Goal: Task Accomplishment & Management: Complete application form

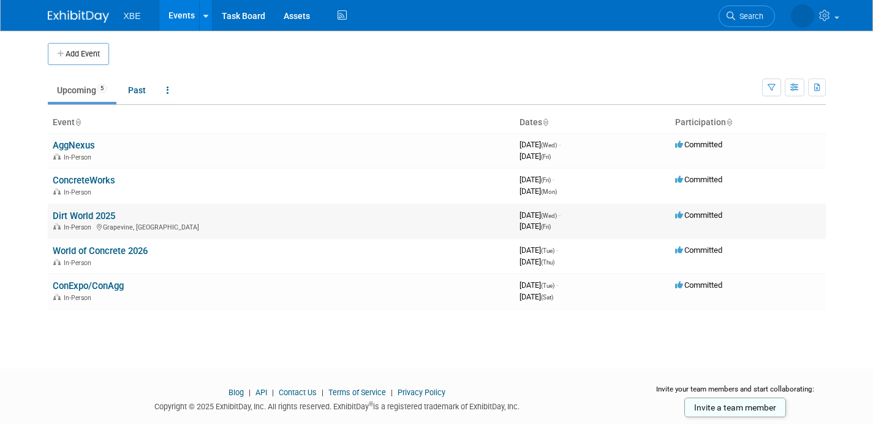
click at [92, 215] on link "Dirt World 2025" at bounding box center [84, 215] width 63 height 11
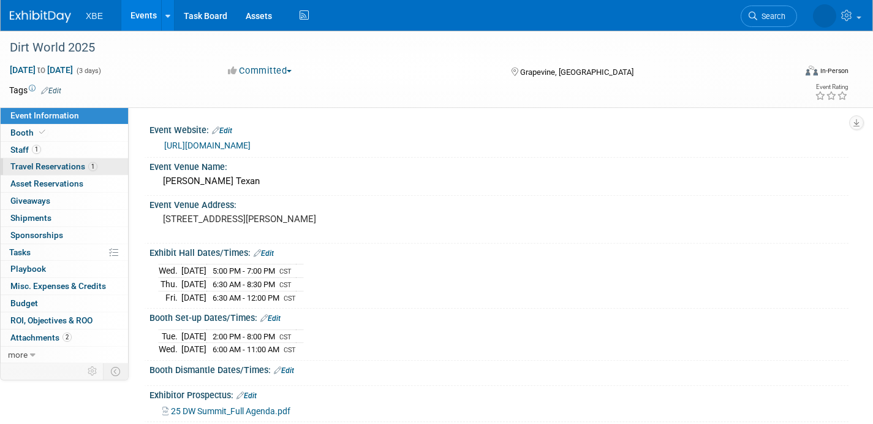
click at [64, 167] on span "Travel Reservations 1" at bounding box center [53, 166] width 87 height 10
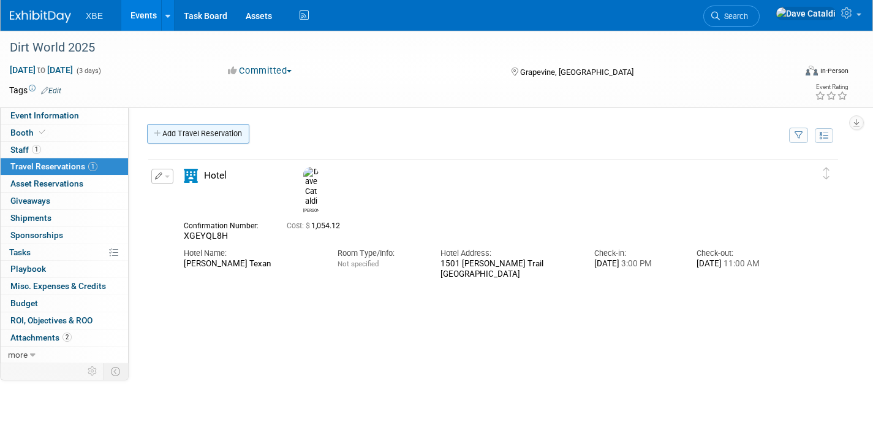
click at [226, 132] on link "Add Travel Reservation" at bounding box center [198, 134] width 102 height 20
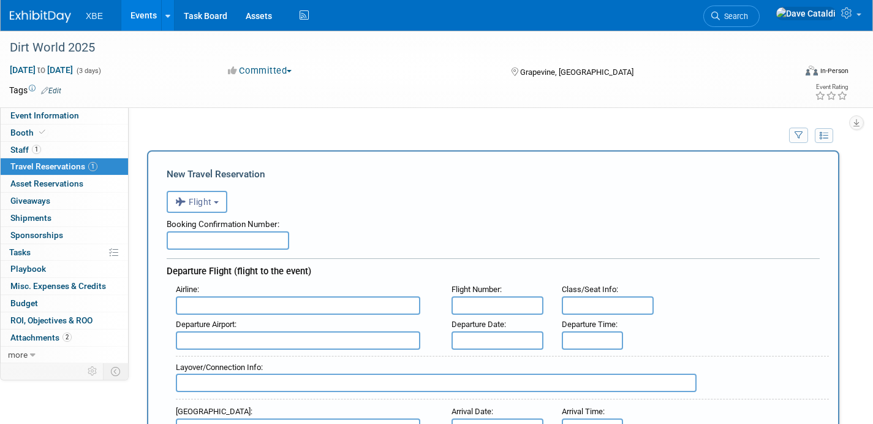
click at [211, 240] on input "text" at bounding box center [228, 240] width 123 height 18
paste input "64108"
type input "64108"
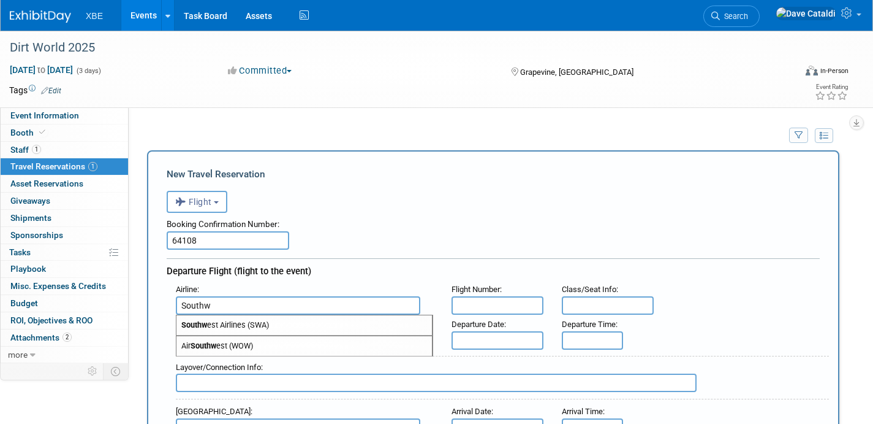
click at [249, 329] on span "Southw est Airlines (SWA)" at bounding box center [305, 325] width 256 height 20
type input "Southwest Airlines (SWA)"
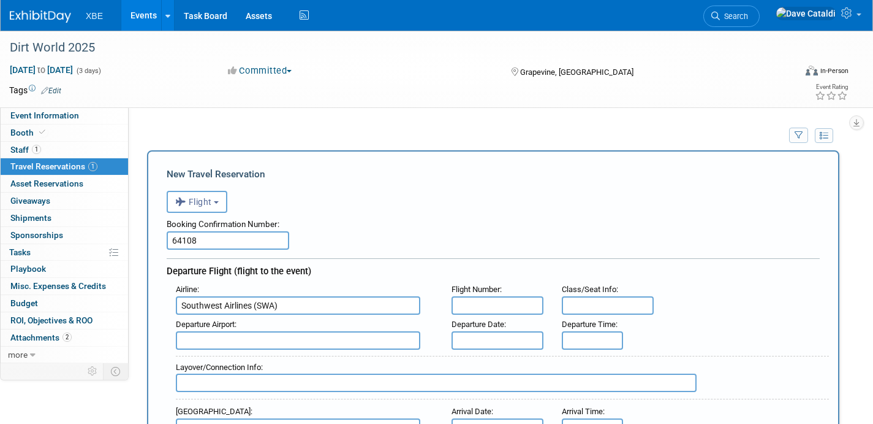
click at [494, 303] on input "text" at bounding box center [498, 305] width 92 height 18
type input "3262"
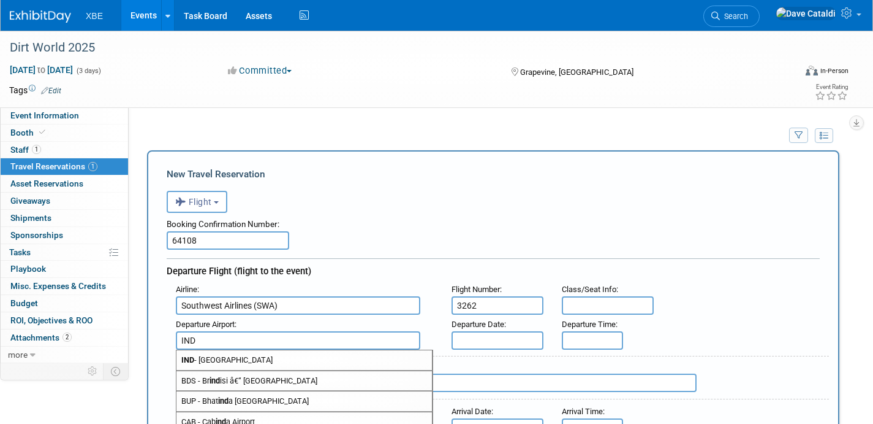
click at [418, 357] on span "IND - [GEOGRAPHIC_DATA]" at bounding box center [305, 360] width 256 height 20
type input "IND - [GEOGRAPHIC_DATA]"
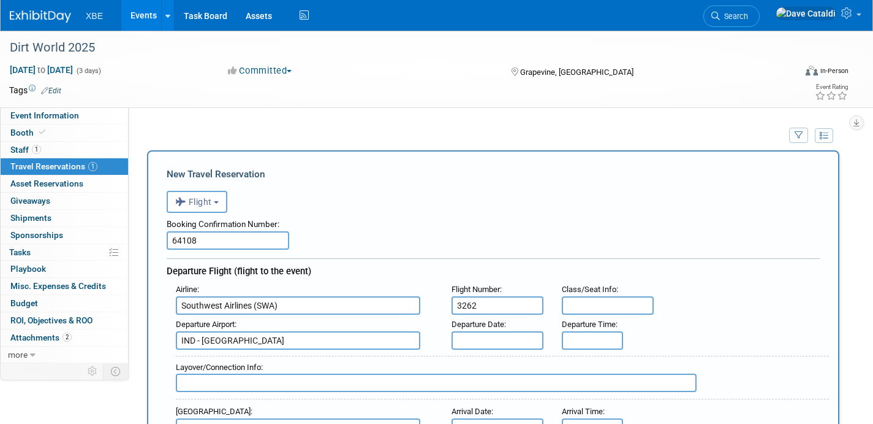
click at [499, 337] on input "text" at bounding box center [498, 340] width 92 height 18
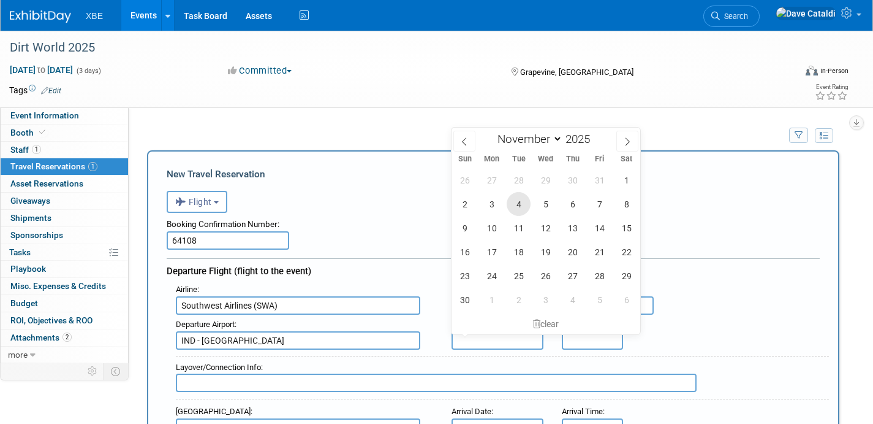
click at [516, 206] on span "4" at bounding box center [519, 204] width 24 height 24
type input "[DATE]"
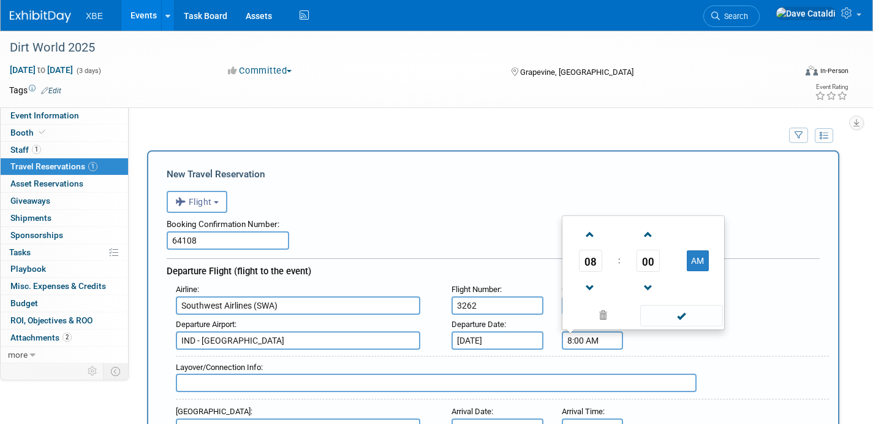
click at [600, 341] on input "8:00 AM" at bounding box center [592, 340] width 61 height 18
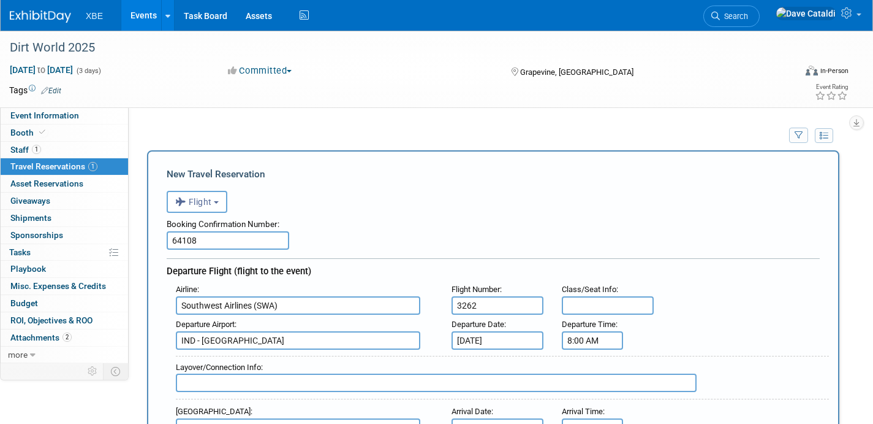
click at [589, 338] on input "8:00 AM" at bounding box center [592, 340] width 61 height 18
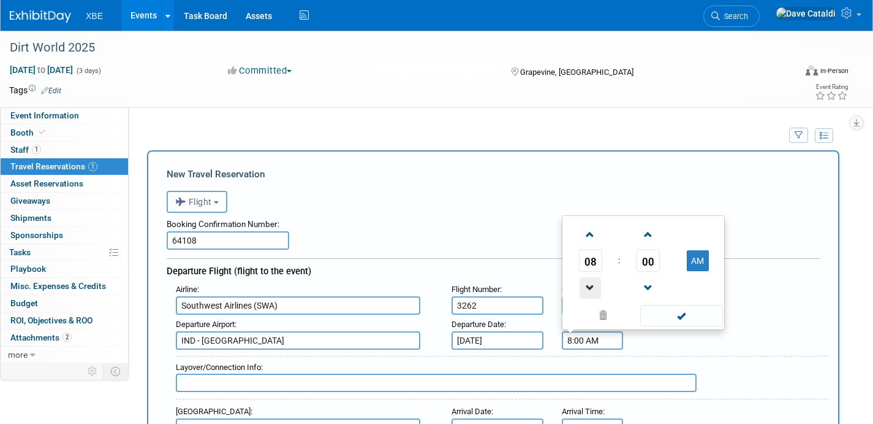
click at [598, 293] on span at bounding box center [590, 287] width 21 height 21
click at [657, 265] on span "00" at bounding box center [648, 260] width 23 height 22
click at [663, 291] on td "50" at bounding box center [663, 286] width 39 height 33
type input "7:50 AM"
click at [673, 318] on span at bounding box center [682, 315] width 83 height 21
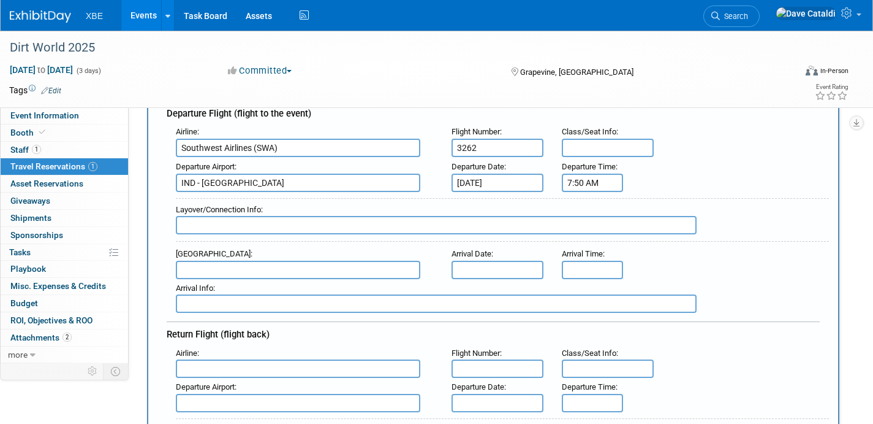
scroll to position [158, 0]
click at [322, 264] on input "text" at bounding box center [298, 269] width 245 height 18
click at [319, 298] on span "DFW - [GEOGRAPHIC_DATA]" at bounding box center [305, 289] width 256 height 20
type input "DFW - [GEOGRAPHIC_DATA]"
click at [513, 271] on input "text" at bounding box center [498, 269] width 92 height 18
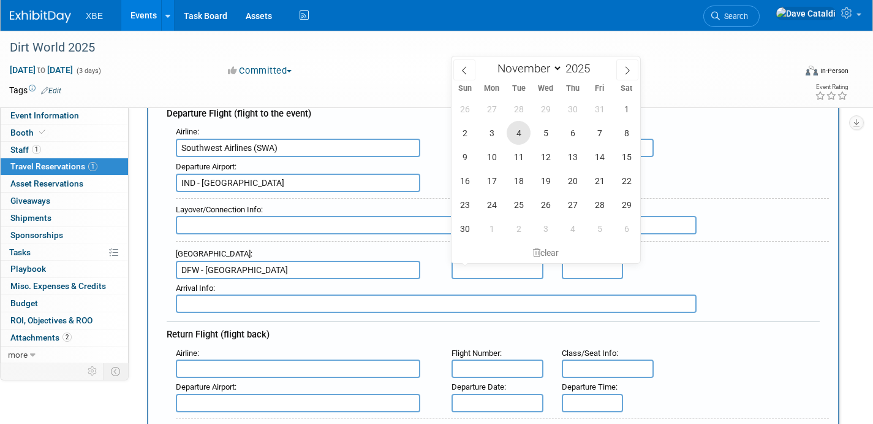
click at [517, 129] on span "4" at bounding box center [519, 133] width 24 height 24
type input "[DATE]"
click at [587, 275] on input "8:00 AM" at bounding box center [592, 269] width 61 height 18
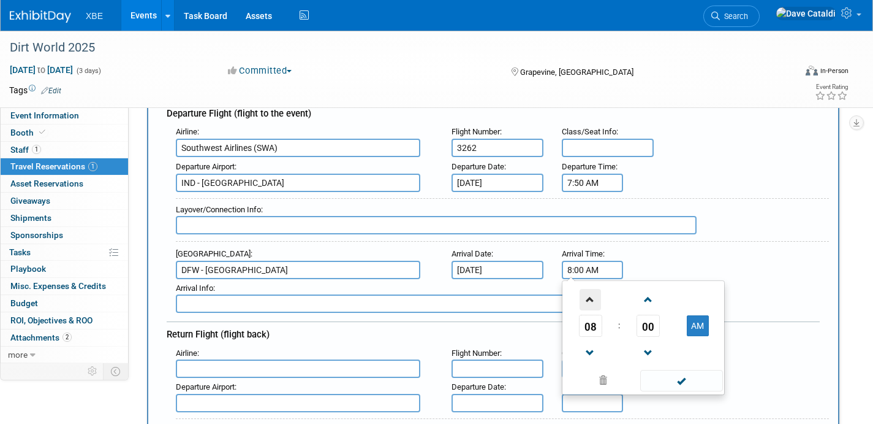
click at [593, 302] on span at bounding box center [590, 299] width 21 height 21
click at [645, 330] on span "00" at bounding box center [648, 325] width 23 height 22
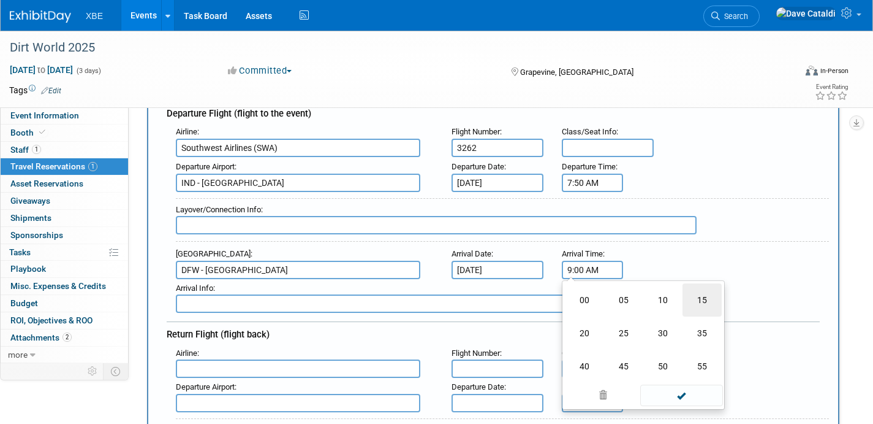
click at [715, 306] on td "15" at bounding box center [702, 299] width 39 height 33
type input "9:15 AM"
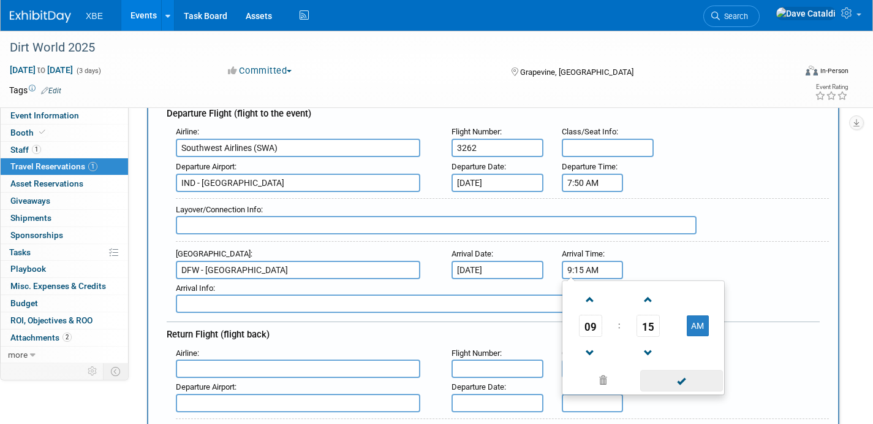
click at [694, 374] on span at bounding box center [682, 380] width 83 height 21
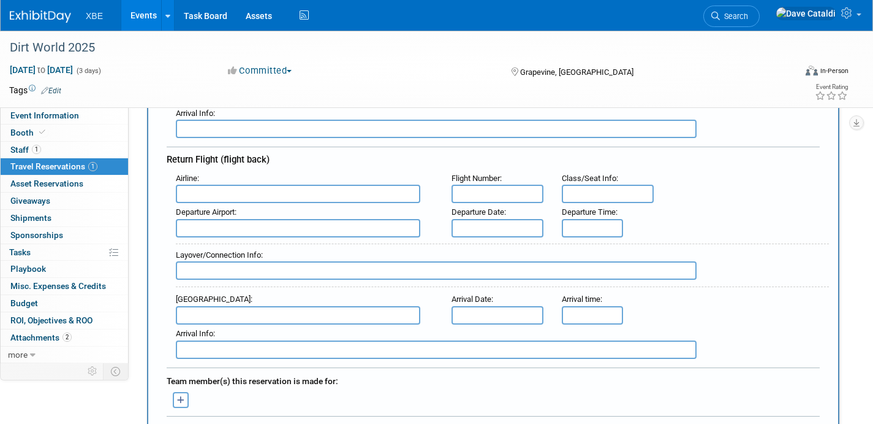
scroll to position [285, 0]
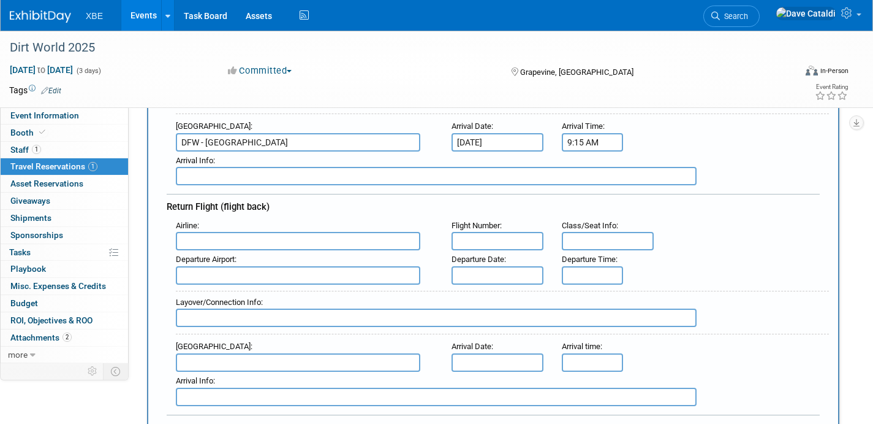
click at [295, 240] on input "text" at bounding box center [298, 241] width 245 height 18
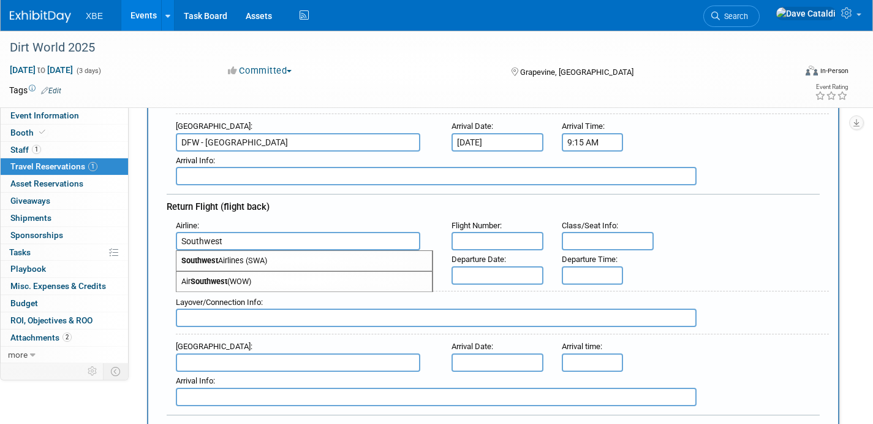
click at [283, 262] on span "Southwest Airlines (SWA)" at bounding box center [305, 261] width 256 height 20
type input "Southwest Airlines (SWA)"
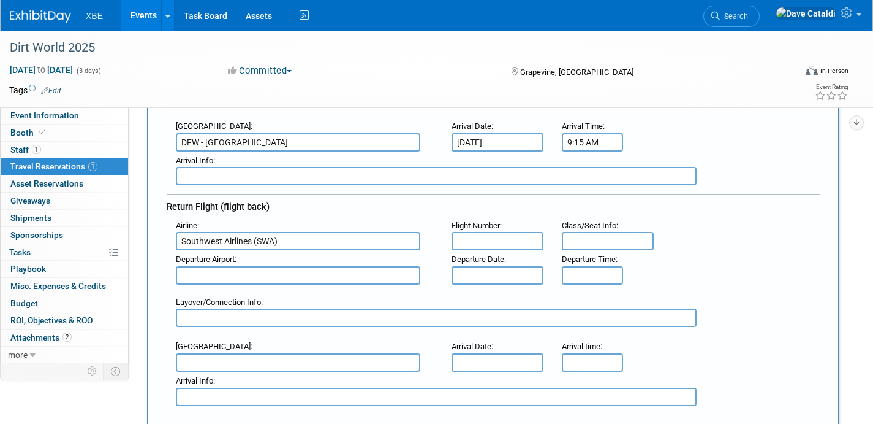
click at [274, 365] on input "text" at bounding box center [298, 362] width 245 height 18
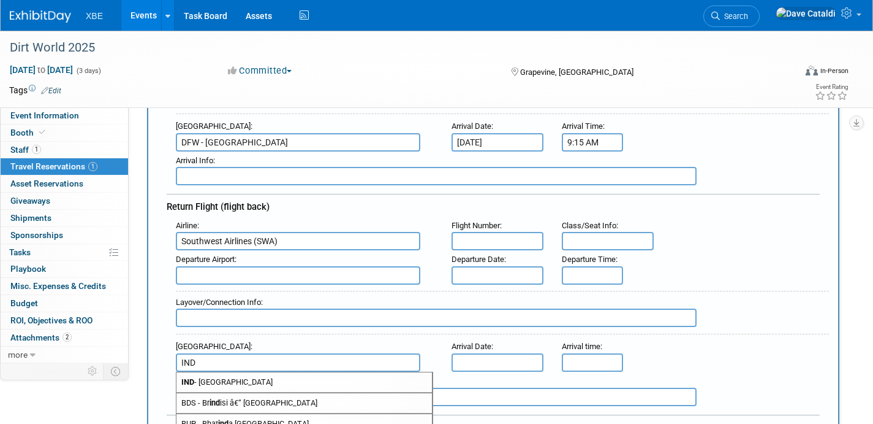
click at [297, 387] on span "IND - [GEOGRAPHIC_DATA]" at bounding box center [305, 382] width 256 height 20
type input "IND - [GEOGRAPHIC_DATA]"
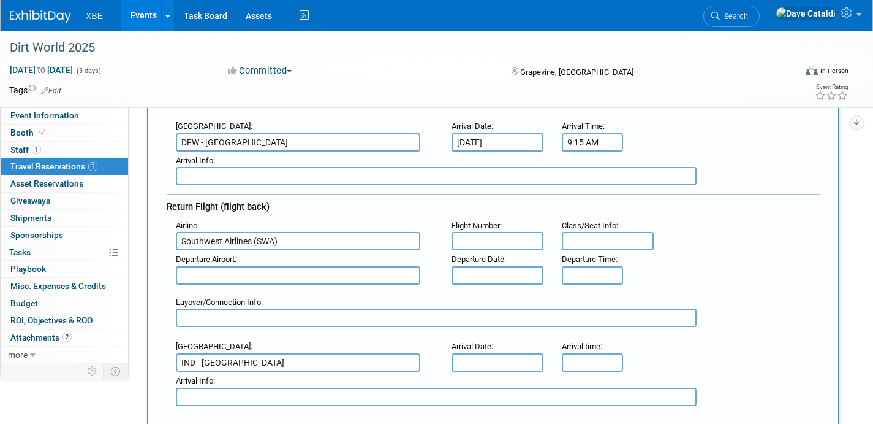
click at [290, 273] on input "text" at bounding box center [298, 275] width 245 height 18
click at [267, 292] on span "DFW - [GEOGRAPHIC_DATA]" at bounding box center [305, 295] width 256 height 20
type input "DFW - [GEOGRAPHIC_DATA]"
click at [462, 243] on input "text" at bounding box center [498, 241] width 92 height 18
type input "19"
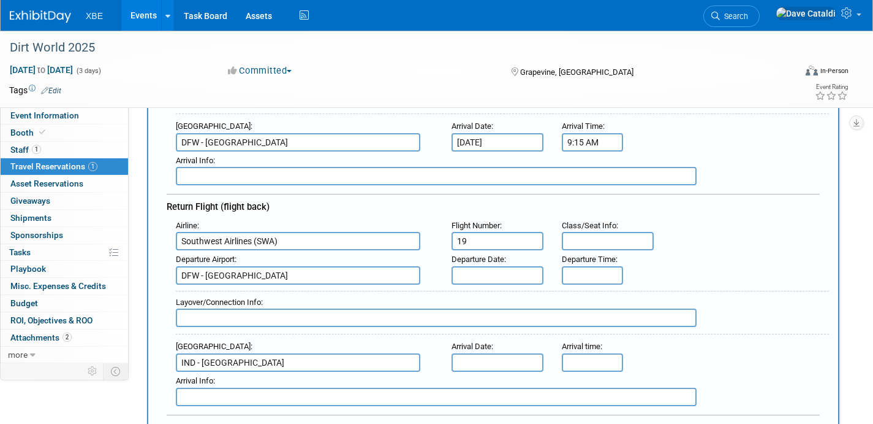
click at [299, 317] on input "text" at bounding box center [436, 317] width 521 height 18
type input "HOU"
click at [491, 283] on div "Airline : Southwest Airlines (SWA) Flight Number : 19 Class/Seat Info : : : : :…" at bounding box center [493, 310] width 653 height 189
click at [499, 275] on input "text" at bounding box center [498, 275] width 92 height 18
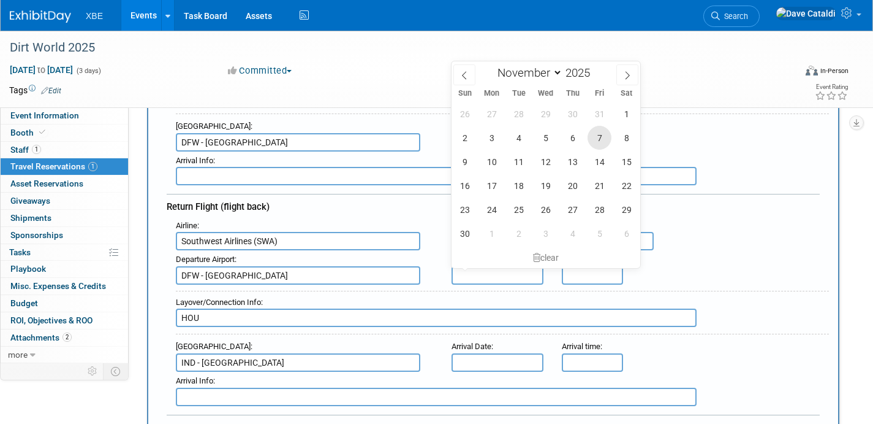
click at [595, 141] on span "7" at bounding box center [600, 138] width 24 height 24
type input "[DATE]"
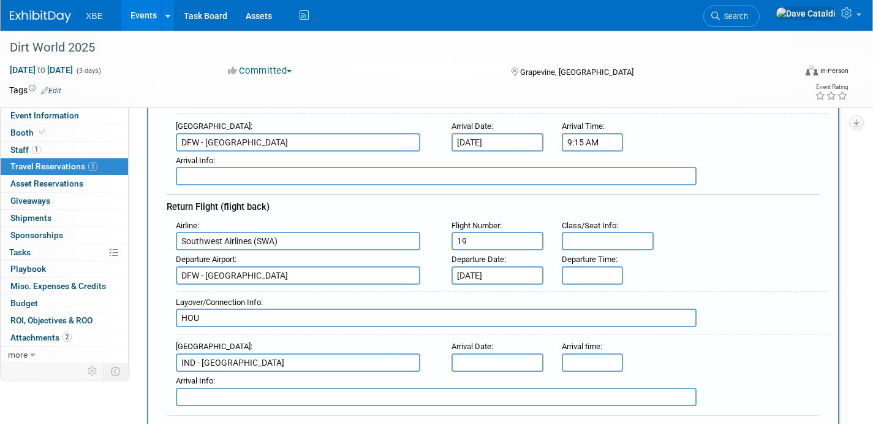
click at [512, 365] on input "text" at bounding box center [498, 362] width 92 height 18
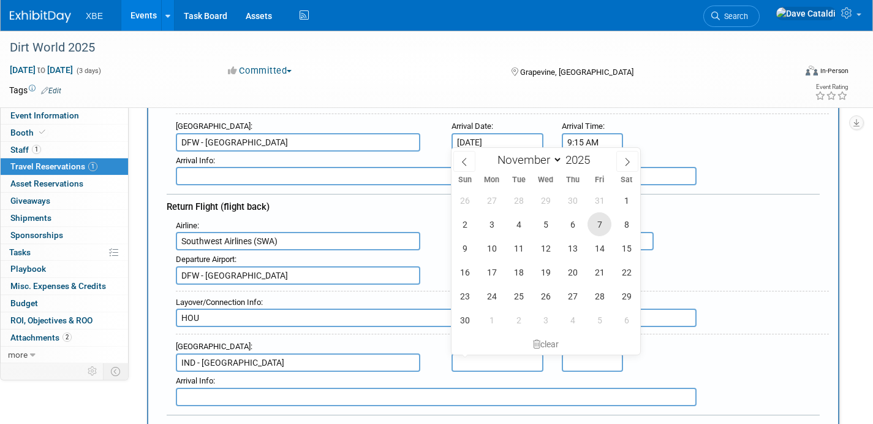
click at [597, 220] on span "7" at bounding box center [600, 224] width 24 height 24
type input "[DATE]"
click at [691, 272] on div "Departure Airport : [GEOGRAPHIC_DATA] - [GEOGRAPHIC_DATA] Departure Date : [DAT…" at bounding box center [498, 267] width 663 height 34
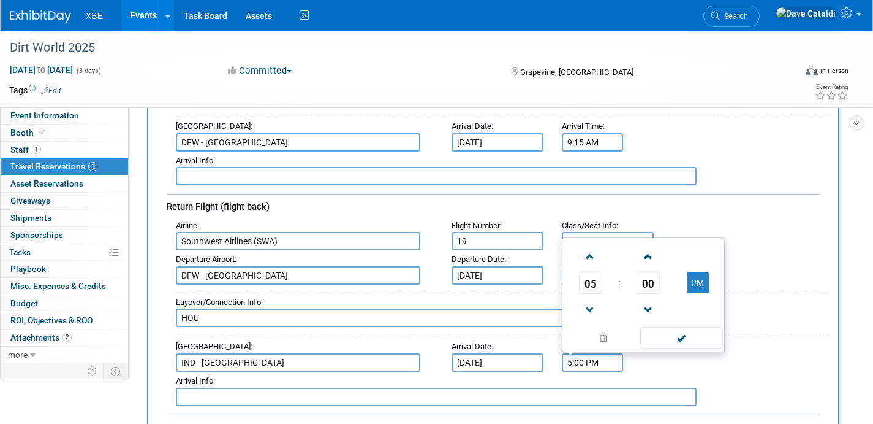
click at [585, 365] on input "5:00 PM" at bounding box center [592, 362] width 61 height 18
click at [596, 249] on span at bounding box center [590, 256] width 21 height 21
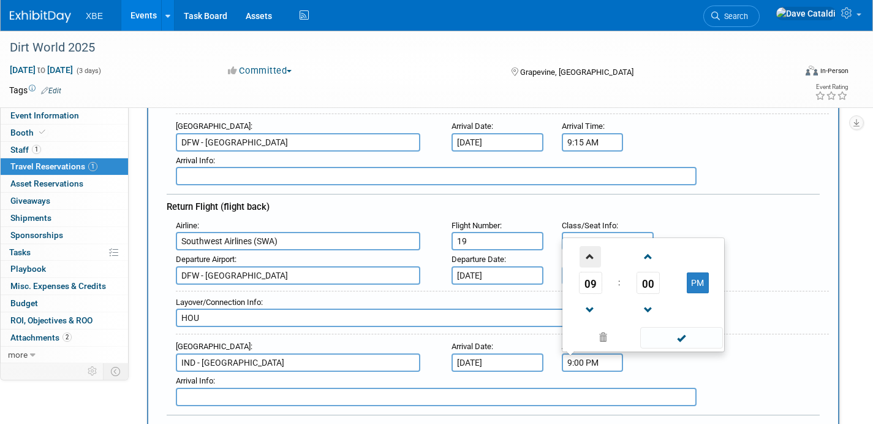
click at [596, 249] on span at bounding box center [590, 256] width 21 height 21
click at [650, 294] on link at bounding box center [648, 309] width 23 height 31
click at [655, 289] on span "59" at bounding box center [648, 283] width 23 height 22
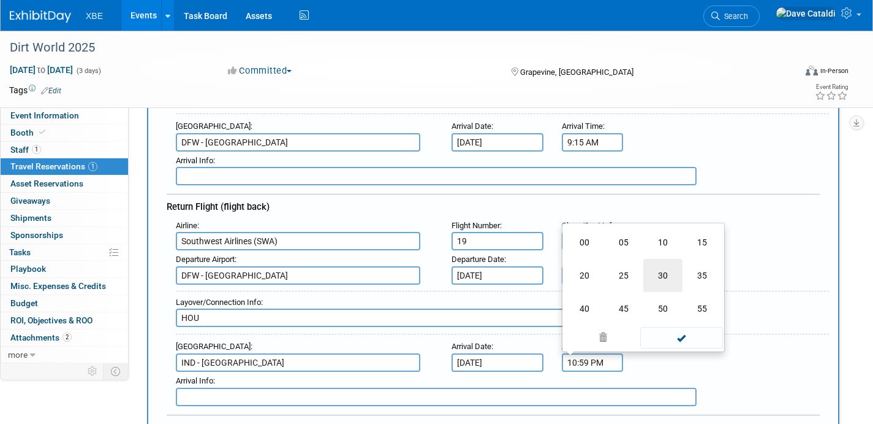
click at [671, 278] on td "30" at bounding box center [663, 275] width 39 height 33
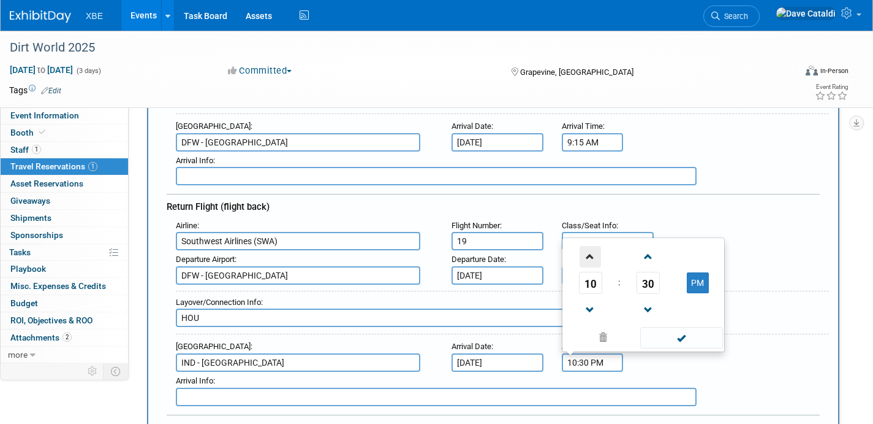
click at [589, 261] on span at bounding box center [590, 256] width 21 height 21
click at [696, 282] on button "PM" at bounding box center [698, 282] width 22 height 21
type input "11:30 AM"
click at [697, 338] on span at bounding box center [682, 337] width 83 height 21
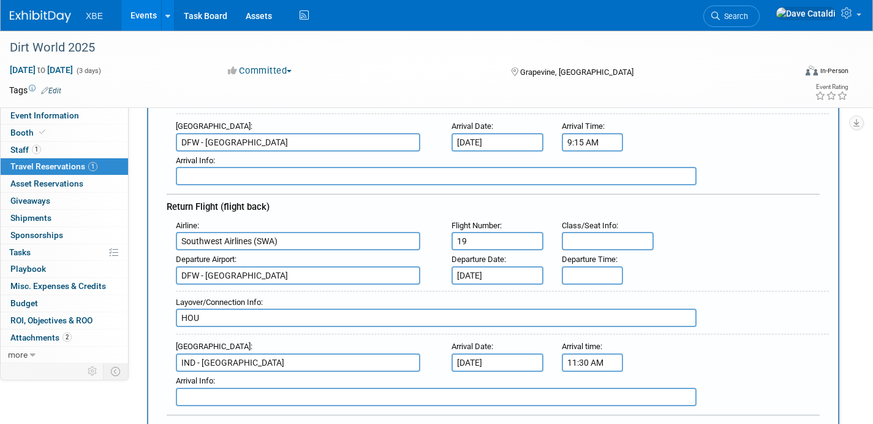
scroll to position [287, 0]
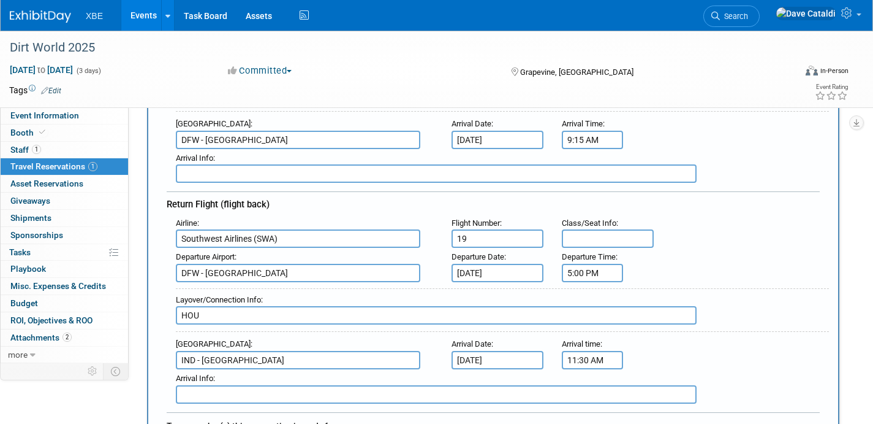
click at [601, 270] on input "5:00 PM" at bounding box center [592, 273] width 61 height 18
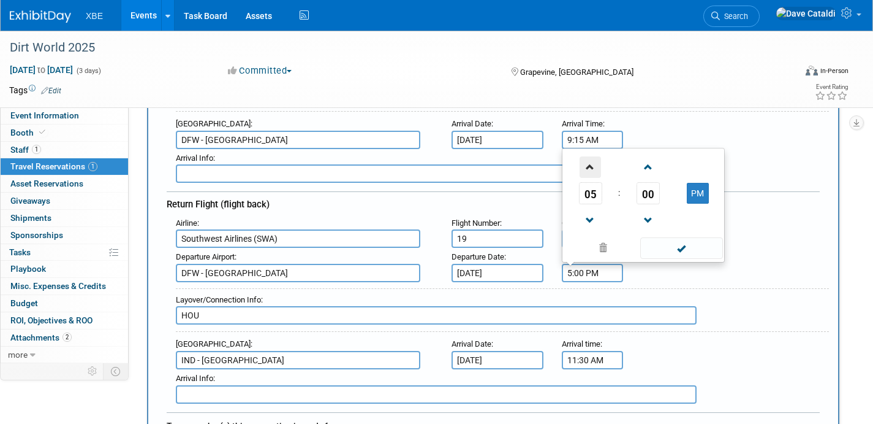
click at [593, 164] on span at bounding box center [590, 166] width 21 height 21
click at [593, 165] on span at bounding box center [590, 166] width 21 height 21
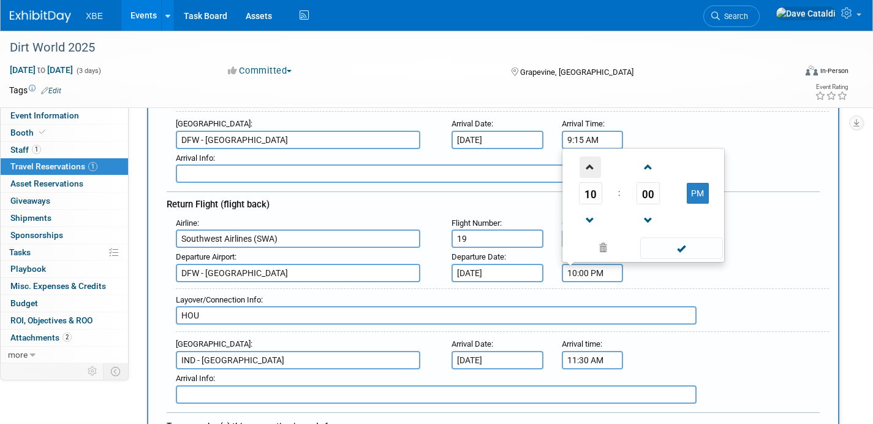
click at [594, 164] on span at bounding box center [590, 166] width 21 height 21
click at [654, 189] on span "00" at bounding box center [648, 193] width 23 height 22
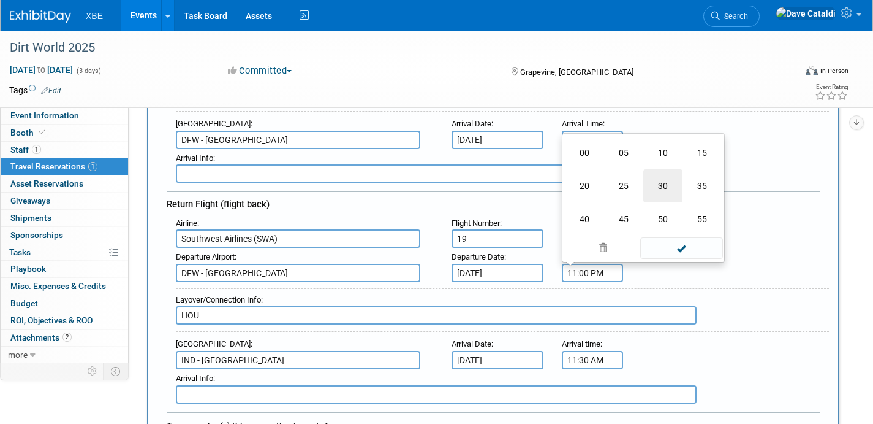
click at [658, 179] on td "30" at bounding box center [663, 185] width 39 height 33
click at [690, 186] on button "PM" at bounding box center [698, 193] width 22 height 21
type input "11:30 AM"
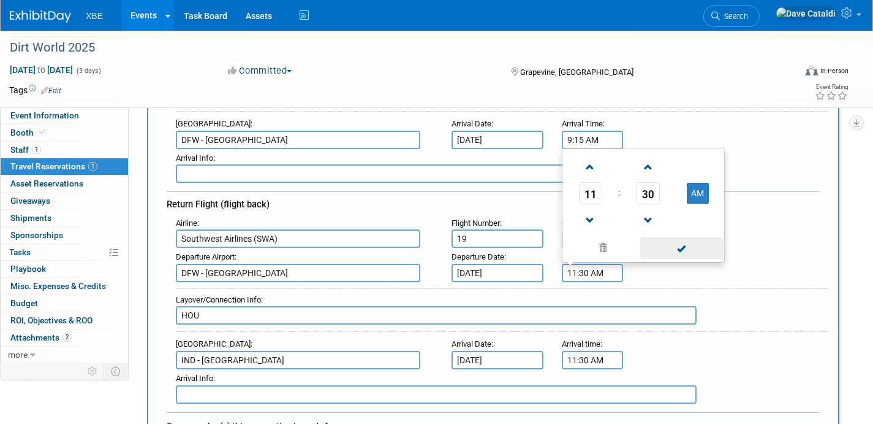
click at [701, 252] on span at bounding box center [682, 247] width 83 height 21
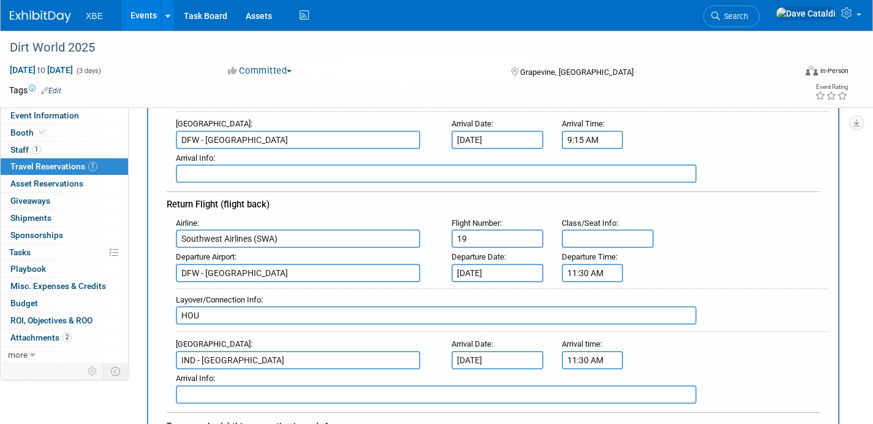
click at [603, 352] on input "11:30 AM" at bounding box center [592, 360] width 61 height 18
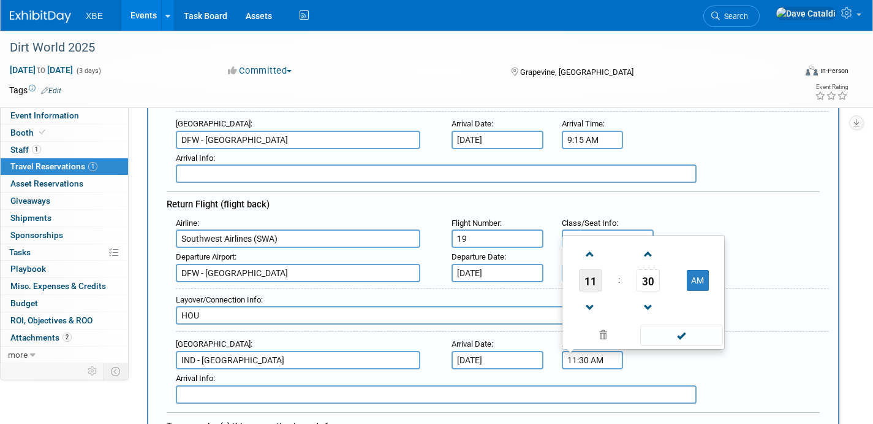
click at [594, 275] on span "11" at bounding box center [590, 280] width 23 height 22
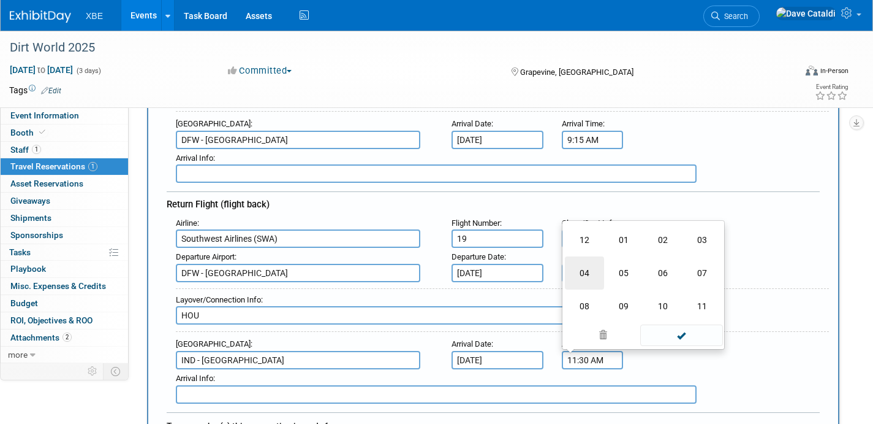
click at [585, 270] on td "04" at bounding box center [584, 272] width 39 height 33
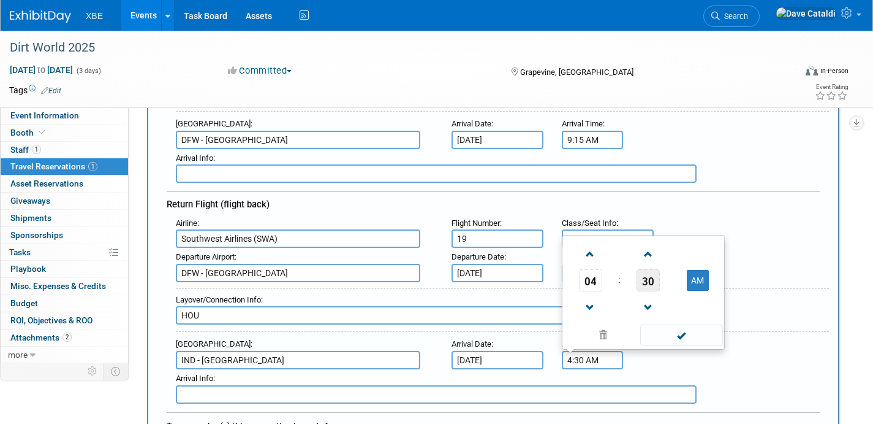
click at [642, 279] on span "30" at bounding box center [648, 280] width 23 height 22
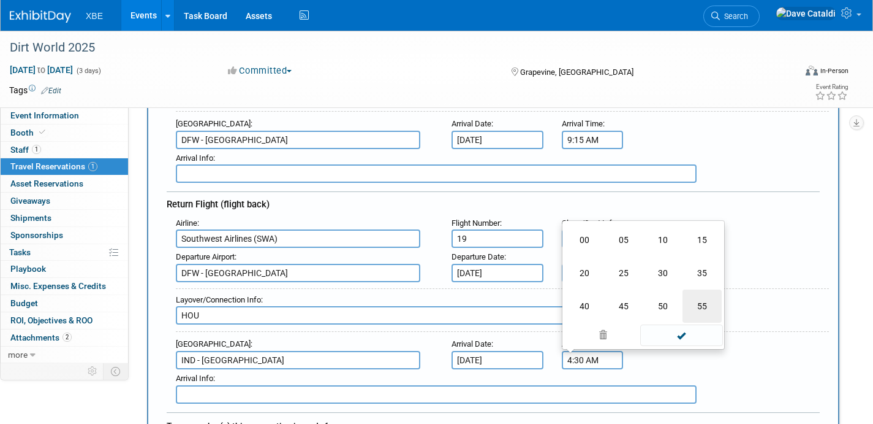
click at [701, 306] on td "55" at bounding box center [702, 305] width 39 height 33
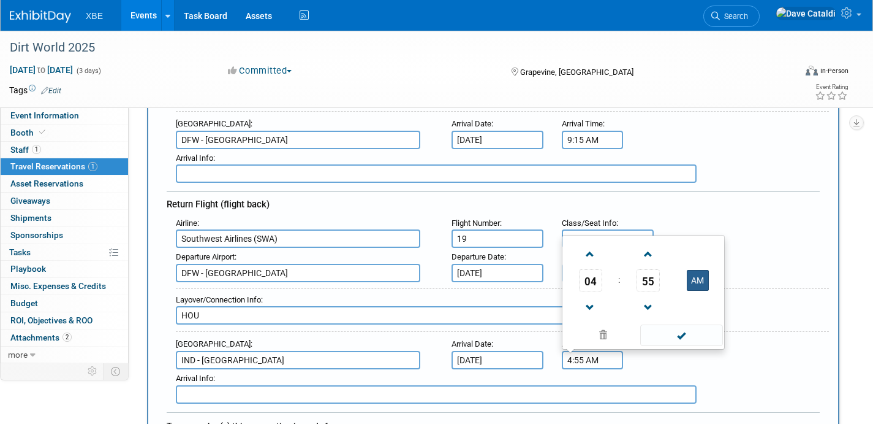
click at [701, 283] on button "AM" at bounding box center [698, 280] width 22 height 21
type input "4:55 PM"
click at [696, 333] on span at bounding box center [682, 334] width 83 height 21
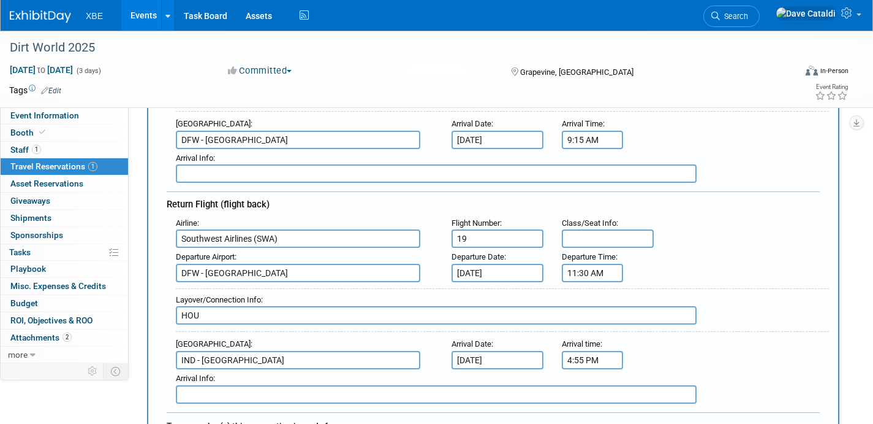
click at [741, 293] on div "Layover/Connection Info :" at bounding box center [502, 299] width 653 height 13
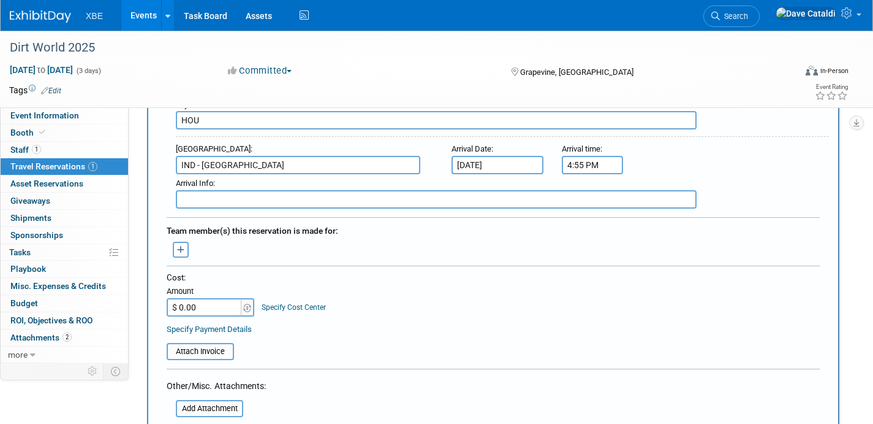
scroll to position [504, 0]
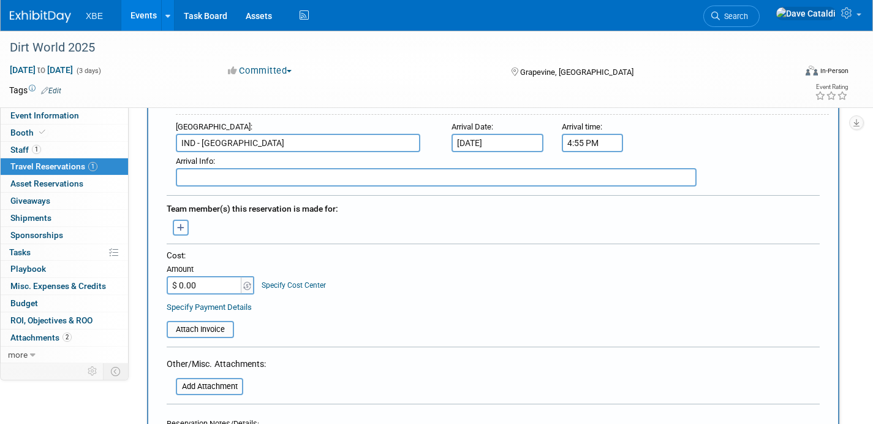
click at [185, 232] on button "button" at bounding box center [181, 227] width 16 height 16
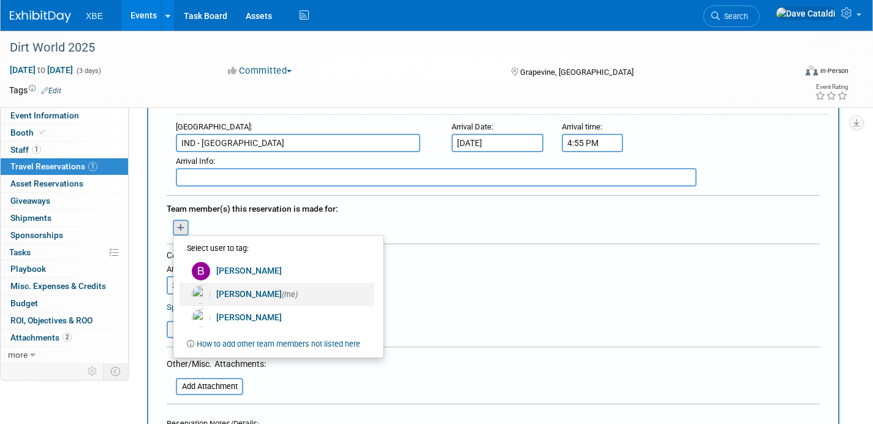
click at [259, 297] on link "[PERSON_NAME] (me)" at bounding box center [277, 294] width 195 height 23
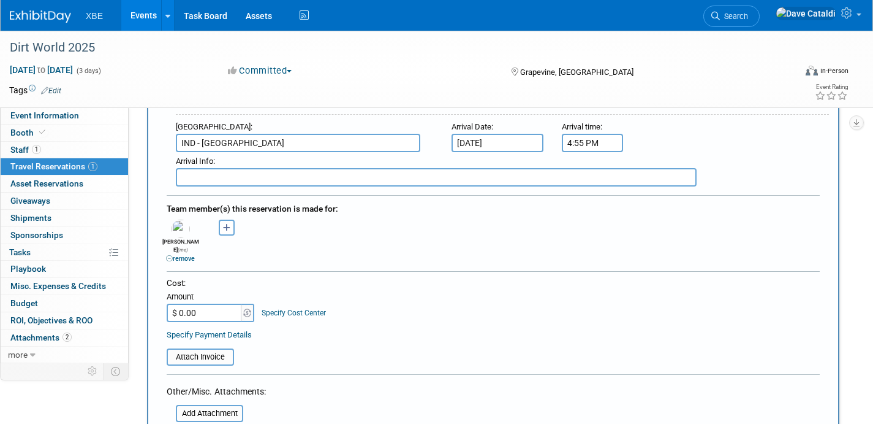
click at [221, 303] on input "$ 0.00" at bounding box center [205, 312] width 77 height 18
type input "$ 362.66"
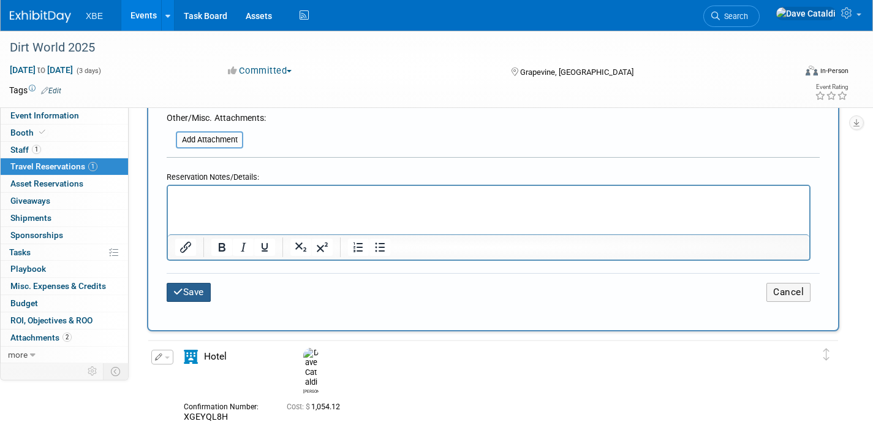
click at [199, 283] on button "Save" at bounding box center [189, 292] width 44 height 19
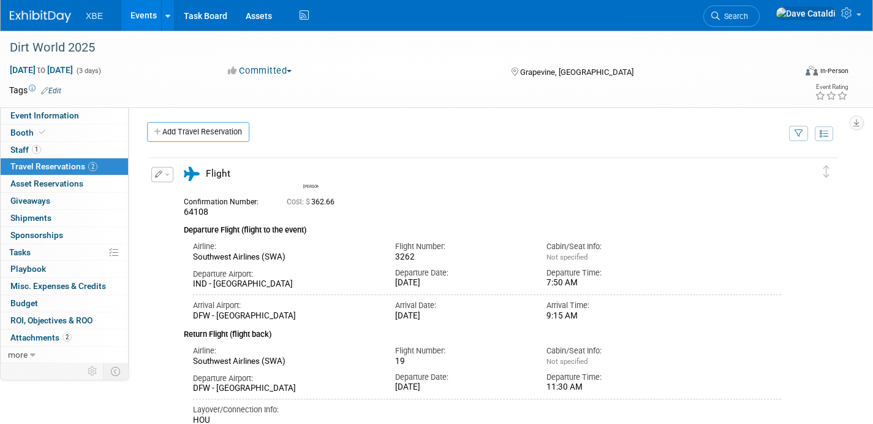
scroll to position [2, 0]
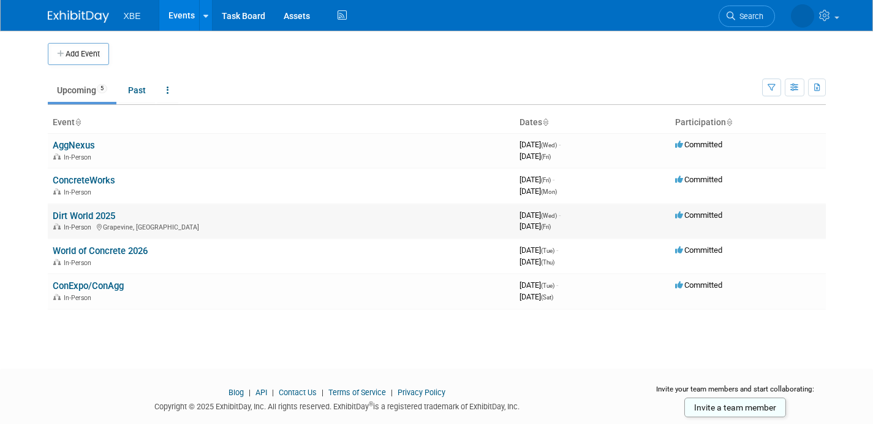
click at [91, 217] on link "Dirt World 2025" at bounding box center [84, 215] width 63 height 11
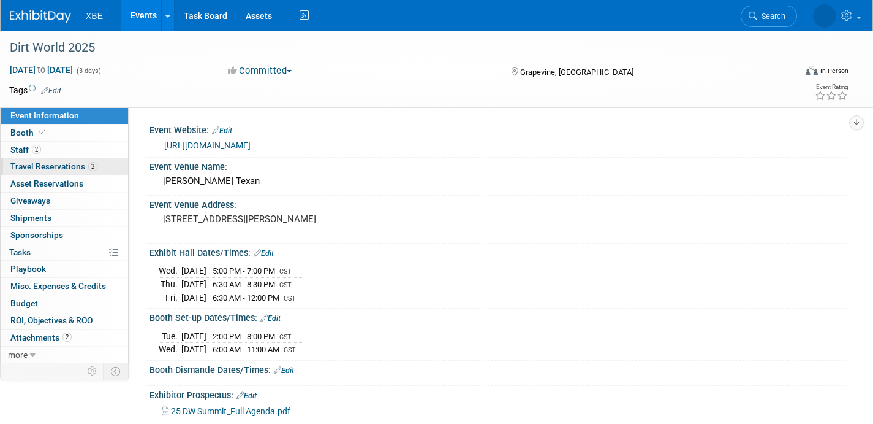
click at [63, 168] on span "Travel Reservations 2" at bounding box center [53, 166] width 87 height 10
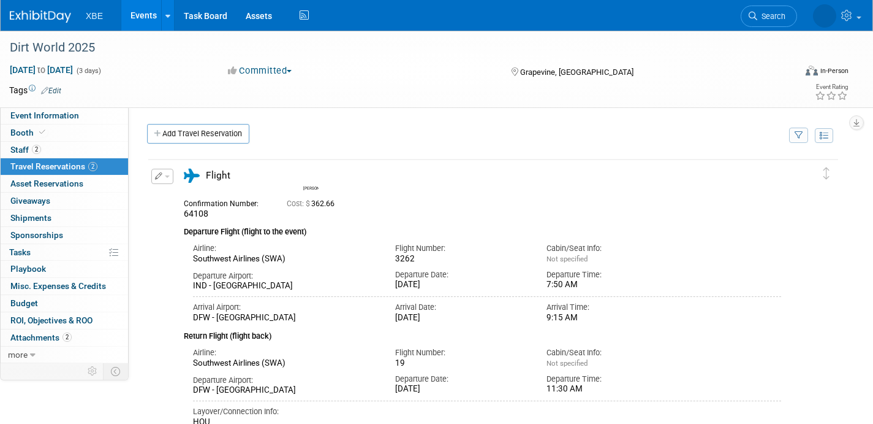
click at [158, 175] on icon "button" at bounding box center [159, 175] width 8 height 7
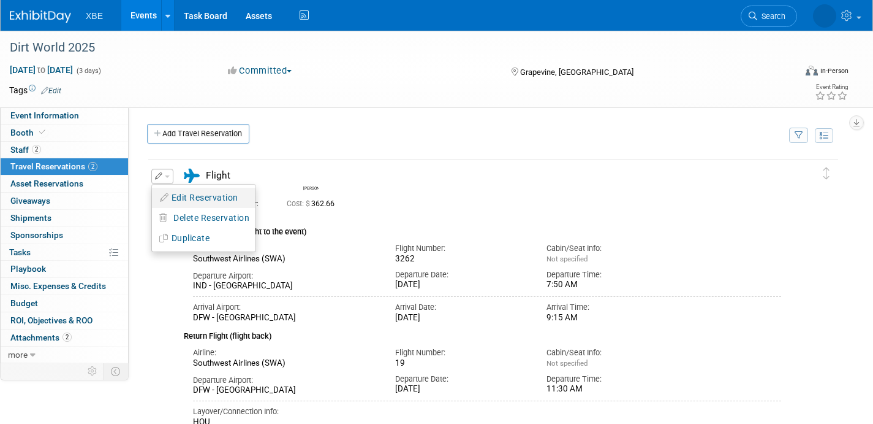
click at [213, 199] on button "Edit Reservation" at bounding box center [204, 198] width 104 height 18
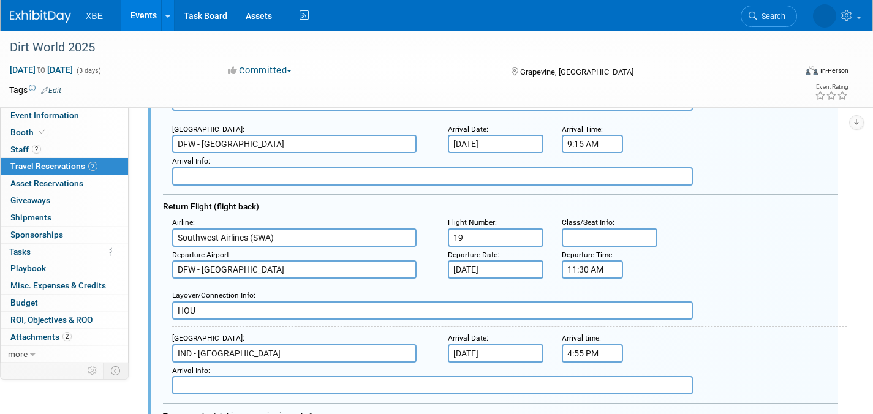
scroll to position [259, 0]
drag, startPoint x: 222, startPoint y: 311, endPoint x: 148, endPoint y: 307, distance: 74.3
click at [148, 307] on div "<i class="fas fa-plane" style="padding: 6px 4px 6px 1px;"></i> Flight <i class=…" at bounding box center [493, 335] width 690 height 869
type input "DEN"
click at [582, 275] on input "11:30 AM" at bounding box center [592, 268] width 61 height 18
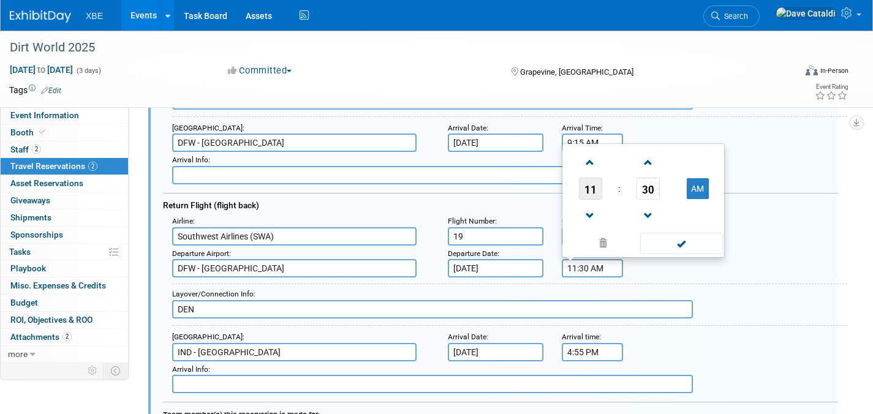
click at [588, 186] on span "11" at bounding box center [590, 189] width 23 height 22
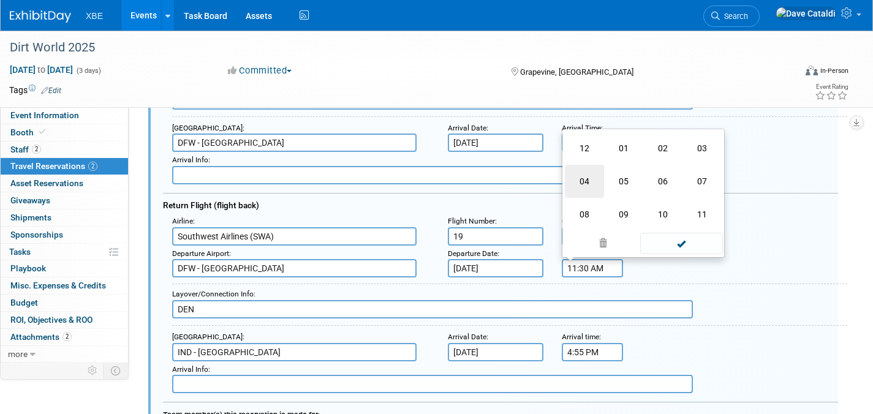
click at [587, 183] on td "04" at bounding box center [584, 181] width 39 height 33
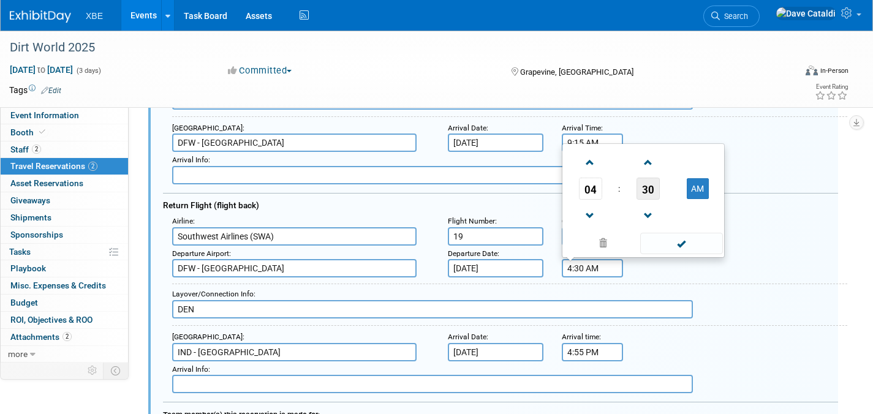
click at [646, 192] on span "30" at bounding box center [648, 189] width 23 height 22
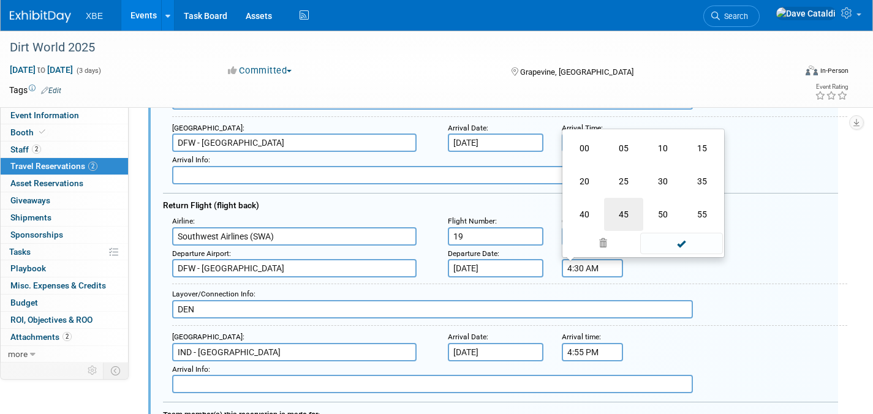
click at [629, 209] on td "45" at bounding box center [623, 214] width 39 height 33
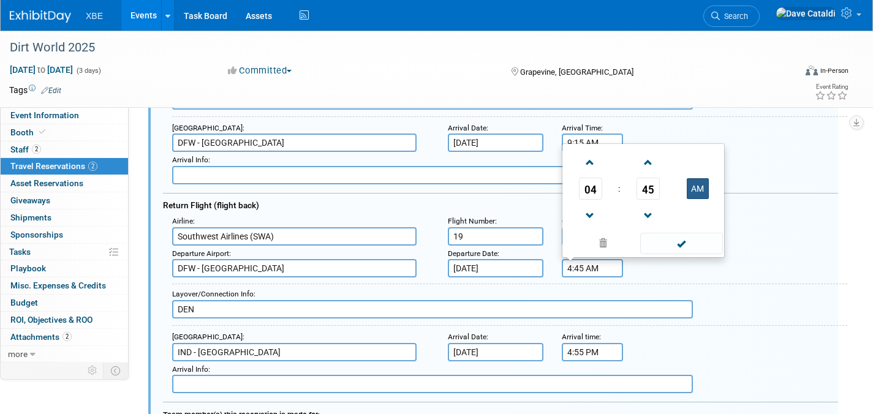
click at [696, 189] on button "AM" at bounding box center [698, 188] width 22 height 21
type input "4:45 PM"
click at [689, 232] on td at bounding box center [680, 243] width 83 height 24
click at [699, 245] on span at bounding box center [682, 243] width 83 height 21
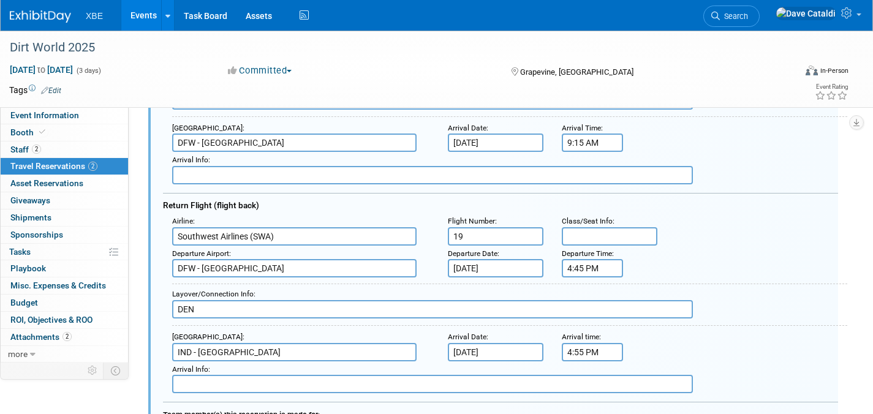
click at [747, 252] on div "Departure Airport : DFW - Dallas Fort Worth International Airport Departure Dat…" at bounding box center [505, 262] width 685 height 32
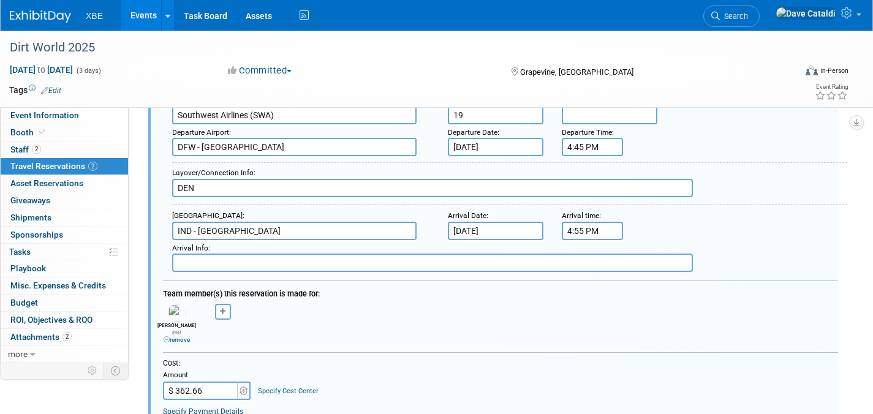
scroll to position [329, 0]
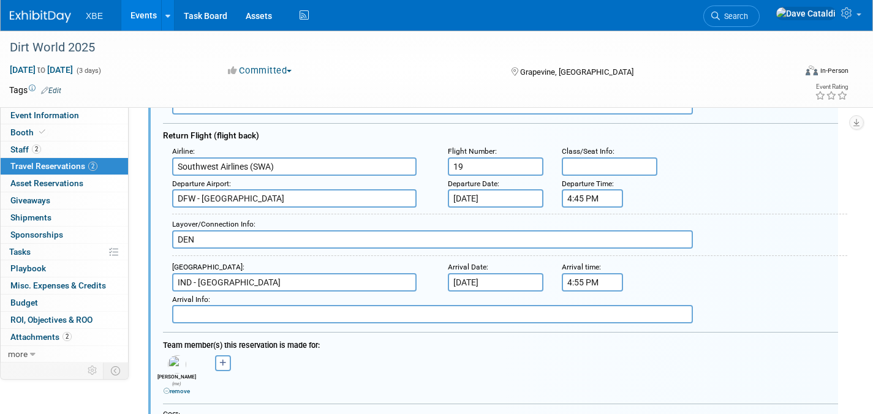
click at [457, 165] on input "19" at bounding box center [496, 167] width 96 height 18
type input "2149"
click at [611, 279] on input "4:55 PM" at bounding box center [592, 282] width 61 height 18
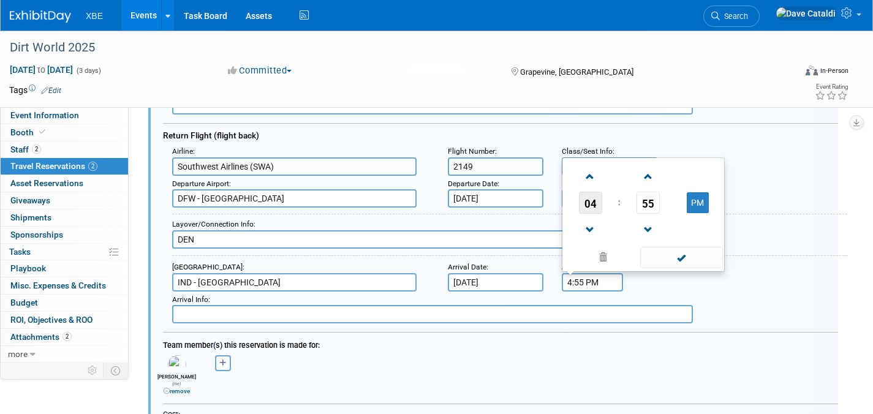
click at [593, 205] on span "04" at bounding box center [590, 203] width 23 height 22
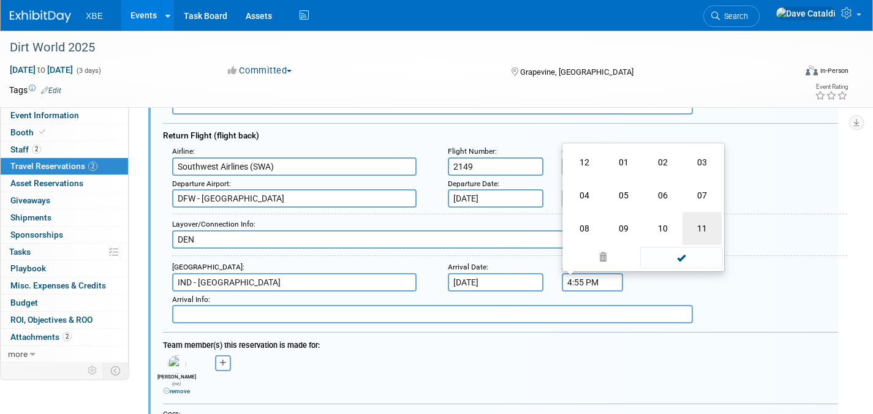
click at [702, 234] on td "11" at bounding box center [702, 228] width 39 height 33
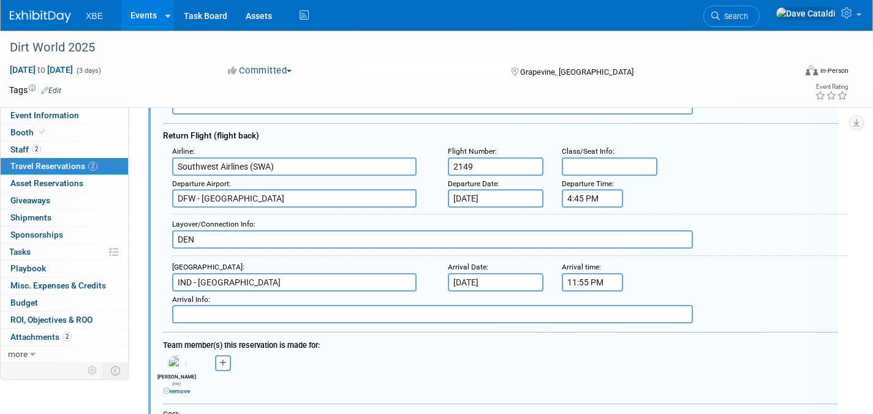
click at [588, 275] on input "11:55 PM" at bounding box center [592, 282] width 61 height 18
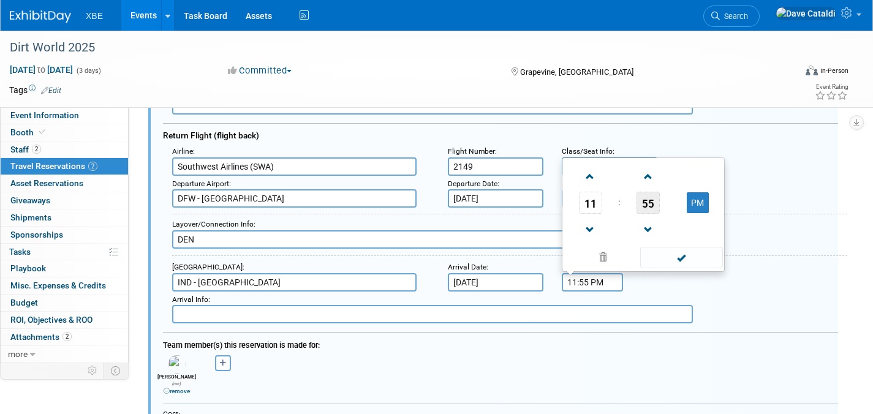
click at [644, 191] on link at bounding box center [648, 176] width 23 height 31
click at [648, 199] on span "56" at bounding box center [648, 203] width 23 height 22
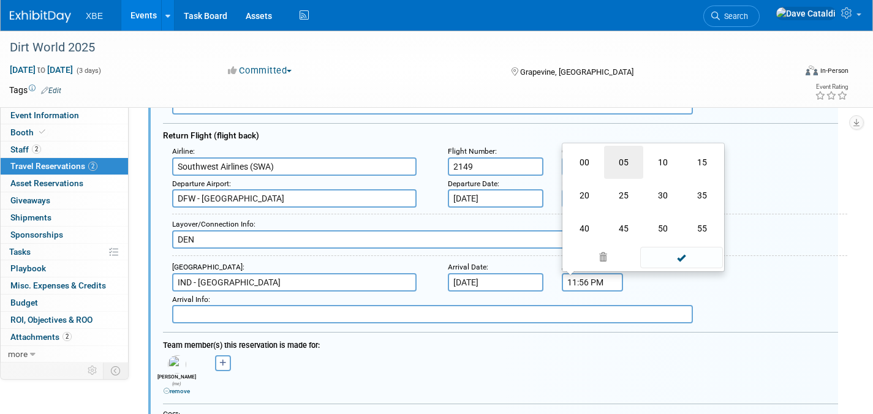
click at [609, 164] on td "05" at bounding box center [623, 162] width 39 height 33
type input "11:05 PM"
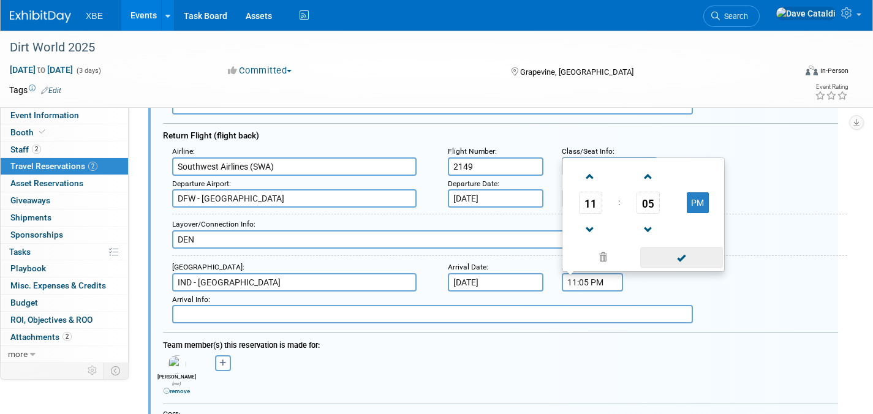
click at [682, 259] on span at bounding box center [682, 257] width 83 height 21
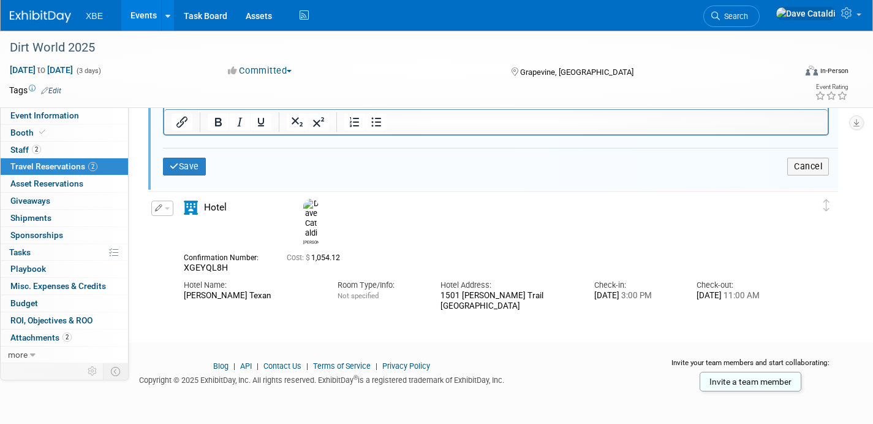
scroll to position [853, 0]
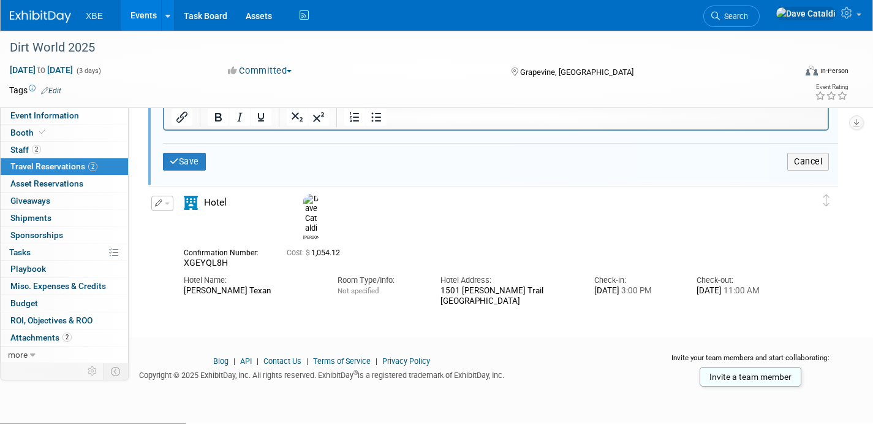
click at [184, 145] on div "Save Cancel" at bounding box center [500, 161] width 675 height 37
click at [193, 161] on button "Save" at bounding box center [184, 162] width 43 height 18
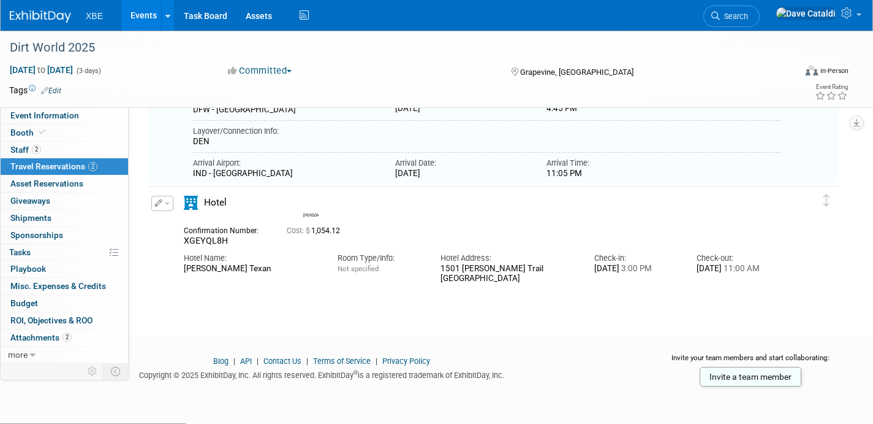
scroll to position [21, 0]
